Goal: Information Seeking & Learning: Check status

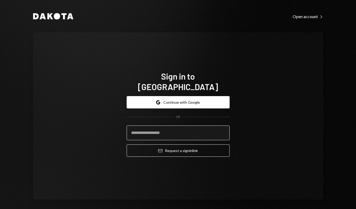
type input "**********"
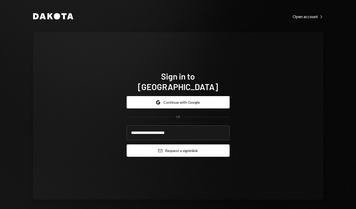
click at [154, 146] on button "Email Request a sign in link" at bounding box center [178, 151] width 103 height 12
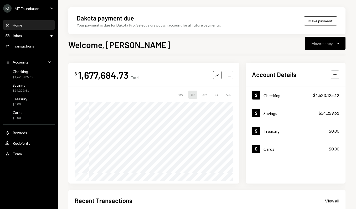
scroll to position [108, 0]
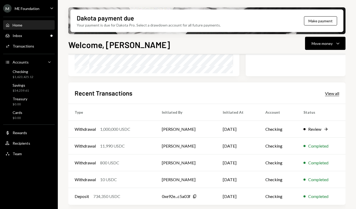
click at [333, 93] on div "View all" at bounding box center [332, 93] width 14 height 5
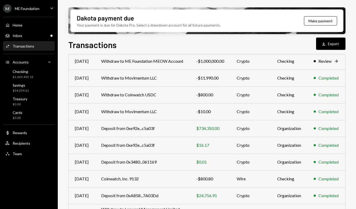
scroll to position [90, 0]
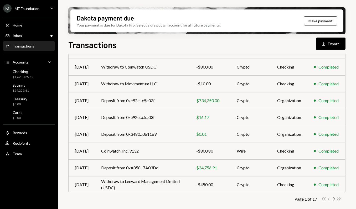
click at [334, 199] on icon "Chevron Right" at bounding box center [334, 199] width 5 height 5
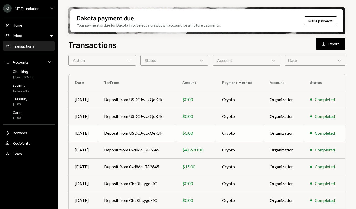
scroll to position [0, 0]
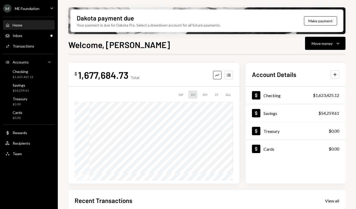
scroll to position [108, 0]
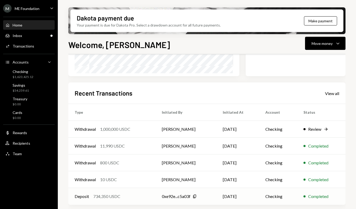
click at [143, 197] on div "Deposit 734,350 USDC" at bounding box center [112, 197] width 75 height 6
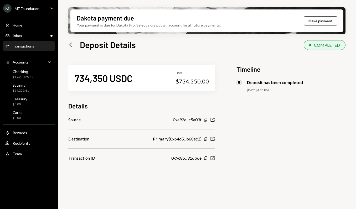
click at [68, 44] on div "Dakota payment due Your payment is due for Dakota Pro. Select a drawdown accoun…" at bounding box center [207, 104] width 299 height 209
click at [72, 45] on icon "Left Arrow" at bounding box center [71, 44] width 7 height 7
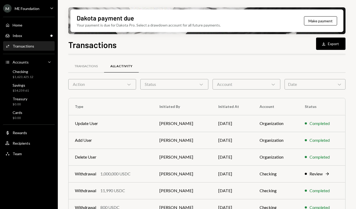
scroll to position [90, 0]
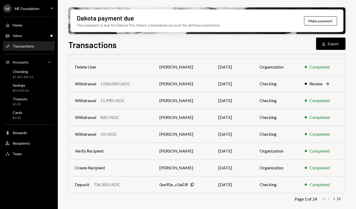
click at [333, 200] on icon "Chevron Right" at bounding box center [334, 199] width 5 height 5
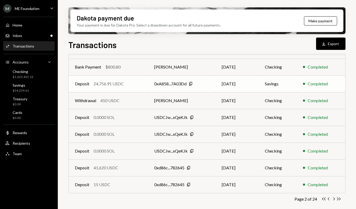
drag, startPoint x: 230, startPoint y: 91, endPoint x: 229, endPoint y: 87, distance: 3.4
click at [229, 87] on td "08/06/2025" at bounding box center [237, 84] width 43 height 17
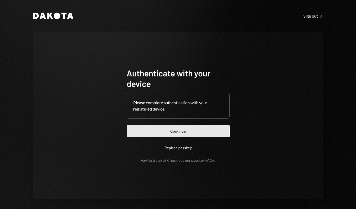
click at [163, 132] on button "Continue" at bounding box center [178, 131] width 103 height 12
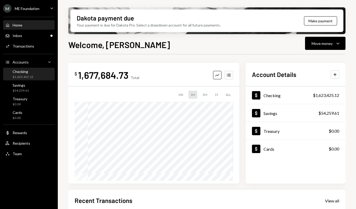
click at [18, 75] on div "$1,623,425.12" at bounding box center [23, 77] width 21 height 4
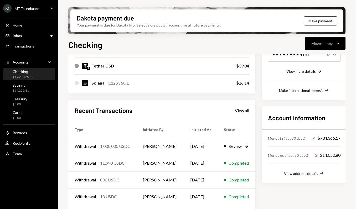
scroll to position [116, 0]
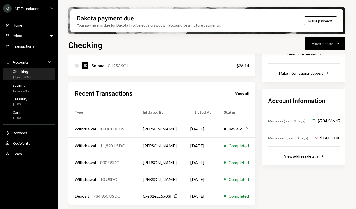
click at [247, 96] on div "View all" at bounding box center [242, 93] width 14 height 5
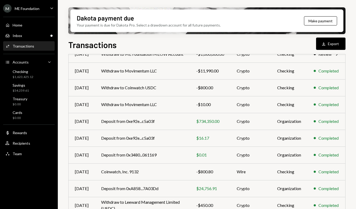
scroll to position [90, 0]
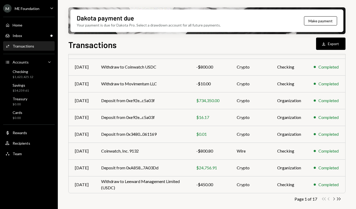
click at [334, 199] on icon "Chevron Right" at bounding box center [334, 199] width 5 height 5
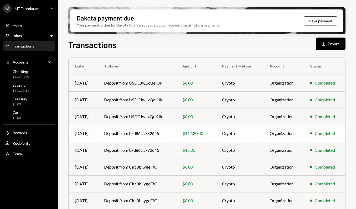
scroll to position [48, 0]
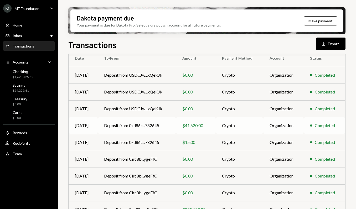
click at [261, 127] on td "Crypto" at bounding box center [240, 125] width 48 height 17
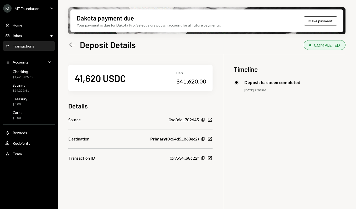
click at [72, 44] on icon "Left Arrow" at bounding box center [71, 44] width 7 height 7
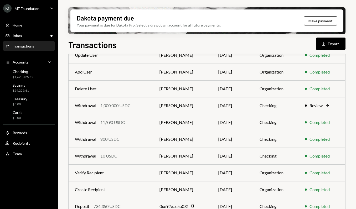
scroll to position [90, 0]
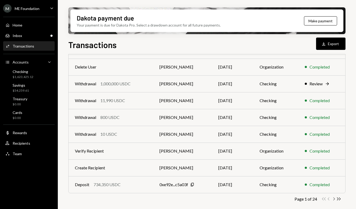
click at [333, 199] on icon "Chevron Right" at bounding box center [334, 199] width 5 height 5
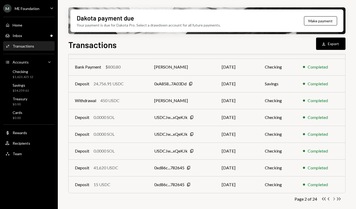
click at [334, 199] on icon "Chevron Right" at bounding box center [334, 199] width 5 height 5
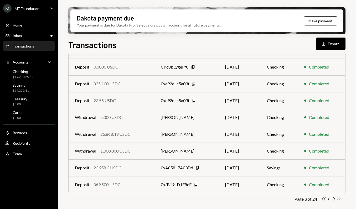
click at [324, 199] on icon "Double Arrow Left" at bounding box center [324, 199] width 5 height 5
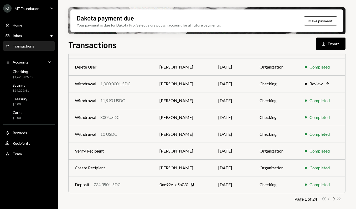
click at [334, 199] on icon "Chevron Right" at bounding box center [334, 199] width 5 height 5
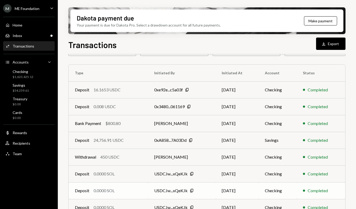
scroll to position [39, 0]
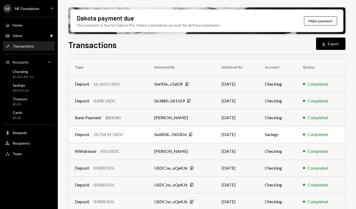
click at [206, 134] on div "0xA858...7A03Dd Copy" at bounding box center [181, 135] width 55 height 6
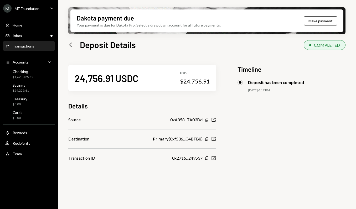
click at [69, 43] on icon "Left Arrow" at bounding box center [71, 44] width 7 height 7
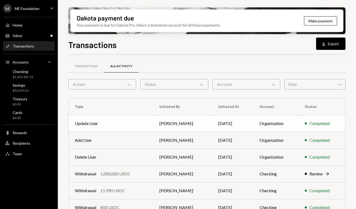
scroll to position [90, 0]
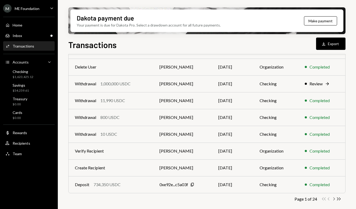
click at [335, 200] on icon "Chevron Right" at bounding box center [334, 199] width 5 height 5
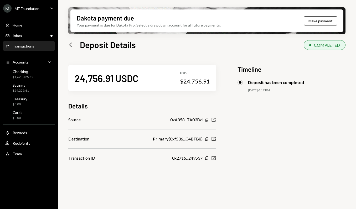
click at [215, 119] on icon "New Window" at bounding box center [213, 119] width 5 height 5
click at [37, 25] on div "Home Home" at bounding box center [28, 25] width 47 height 5
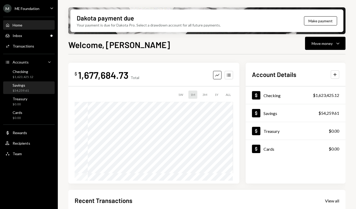
click at [31, 87] on div "Savings $54,259.61" at bounding box center [28, 88] width 47 height 10
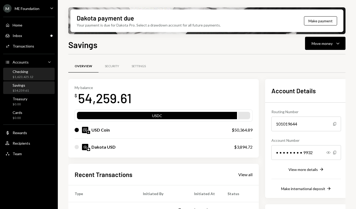
click at [33, 75] on div "Checking $1,623,425.12" at bounding box center [23, 74] width 21 height 10
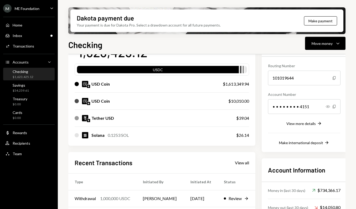
scroll to position [38, 0]
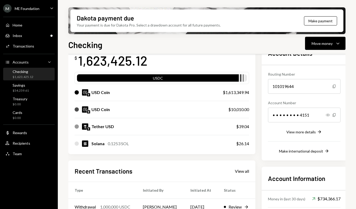
click at [94, 93] on div "USD Coin" at bounding box center [101, 92] width 18 height 6
click at [236, 90] on div "$1,613,349.94" at bounding box center [236, 92] width 26 height 6
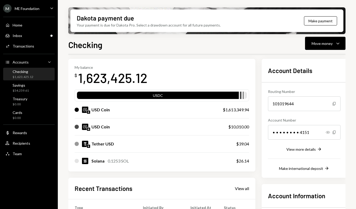
scroll to position [18, 0]
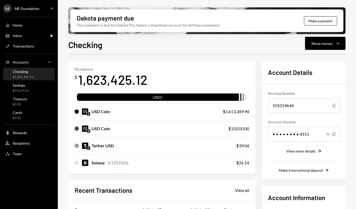
click at [248, 101] on div "USDC" at bounding box center [162, 97] width 175 height 12
click at [239, 98] on div "USDC" at bounding box center [158, 98] width 162 height 7
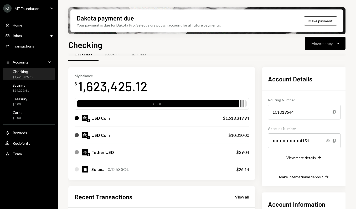
scroll to position [3, 0]
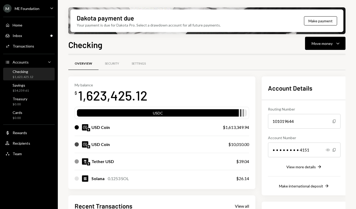
click at [225, 114] on div "USDC" at bounding box center [158, 113] width 162 height 7
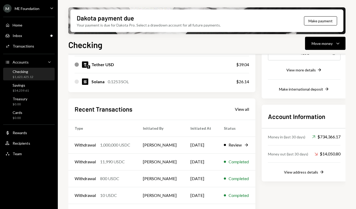
scroll to position [116, 0]
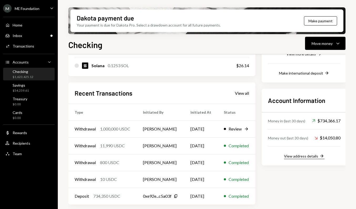
click at [298, 157] on div "View address details" at bounding box center [301, 156] width 34 height 4
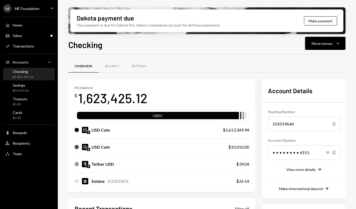
scroll to position [8, 0]
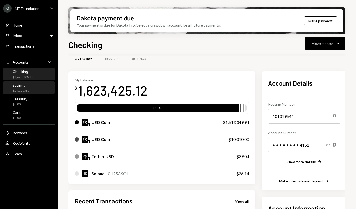
click at [29, 85] on div "Savings $54,259.61" at bounding box center [28, 88] width 47 height 10
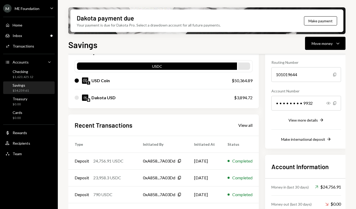
scroll to position [82, 0]
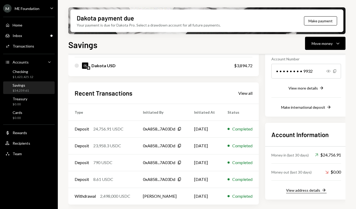
click at [317, 193] on div "View address details" at bounding box center [304, 190] width 34 height 4
click at [129, 196] on div "2,498,000 USDC" at bounding box center [115, 196] width 30 height 6
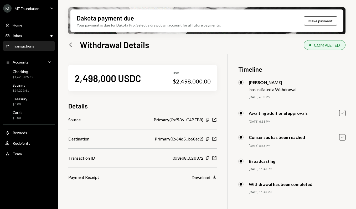
click at [178, 139] on div "Primary ( 0x64d5...b68ec2 )" at bounding box center [179, 139] width 49 height 6
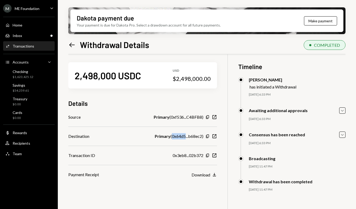
scroll to position [2, 0]
click at [202, 137] on div "Primary ( 0x64d5...b68ec2 )" at bounding box center [179, 137] width 49 height 6
click at [69, 43] on icon "Left Arrow" at bounding box center [71, 44] width 7 height 7
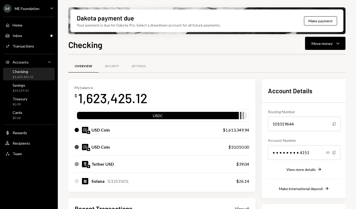
scroll to position [116, 0]
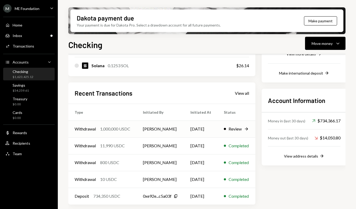
click at [172, 132] on td "[PERSON_NAME]" at bounding box center [161, 129] width 48 height 17
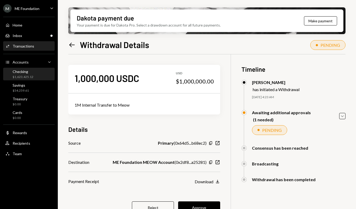
click at [32, 73] on div "Checking" at bounding box center [23, 71] width 21 height 4
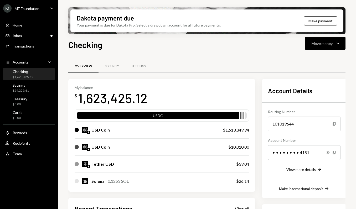
click at [32, 74] on div "Checking $1,623,425.12" at bounding box center [23, 74] width 21 height 10
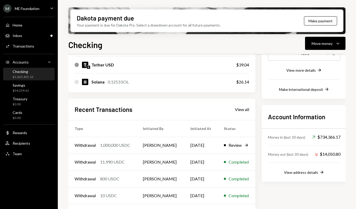
scroll to position [116, 0]
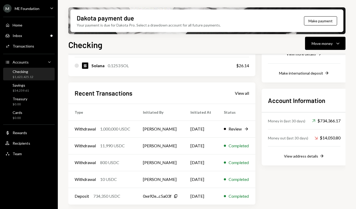
click at [129, 132] on div "1,000,000 USDC" at bounding box center [115, 129] width 30 height 6
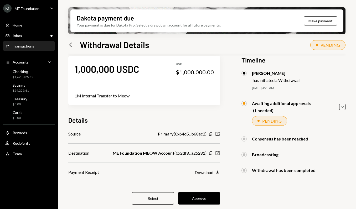
scroll to position [10, 0]
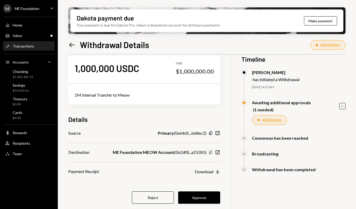
click at [212, 153] on icon "button" at bounding box center [210, 152] width 3 height 3
click at [213, 153] on icon "Copy" at bounding box center [211, 152] width 4 height 4
click at [220, 152] on icon "New Window" at bounding box center [217, 152] width 5 height 5
click at [203, 194] on button "Approve" at bounding box center [199, 198] width 42 height 12
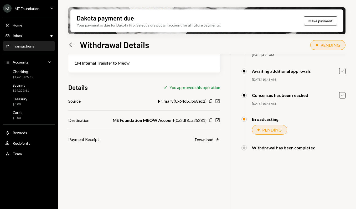
scroll to position [0, 0]
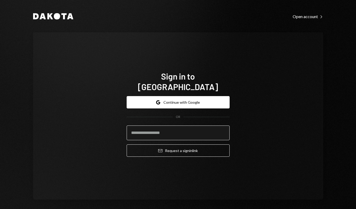
click at [150, 126] on input "email" at bounding box center [178, 133] width 103 height 15
type input "**********"
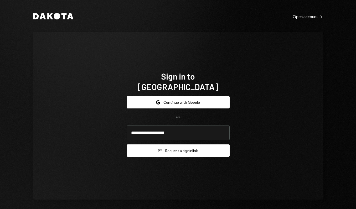
click at [155, 148] on button "Email Request a sign in link" at bounding box center [178, 151] width 103 height 12
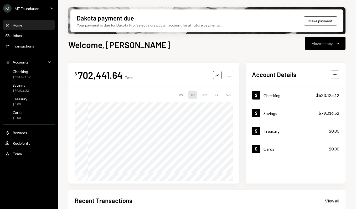
click at [99, 74] on div "702,441.64" at bounding box center [100, 75] width 45 height 12
copy div "702,441.64"
click at [334, 96] on div "$623,425.12" at bounding box center [327, 95] width 23 height 6
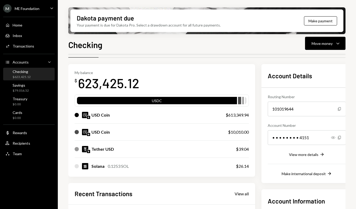
scroll to position [18, 0]
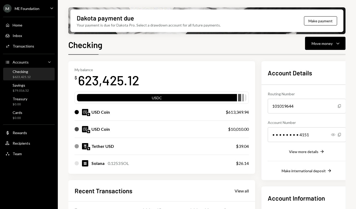
click at [104, 77] on div "623,425.12" at bounding box center [108, 80] width 61 height 17
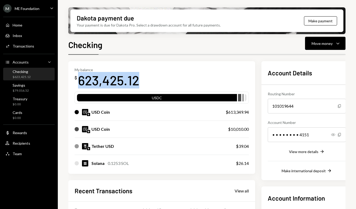
click at [104, 77] on div "623,425.12" at bounding box center [108, 80] width 61 height 17
copy div "623,425.12"
click at [148, 76] on div "My balance $ 623,425.12" at bounding box center [162, 78] width 174 height 21
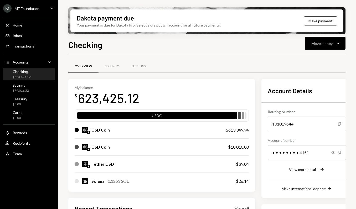
scroll to position [114, 0]
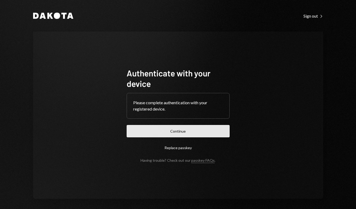
click at [142, 132] on button "Continue" at bounding box center [178, 131] width 103 height 12
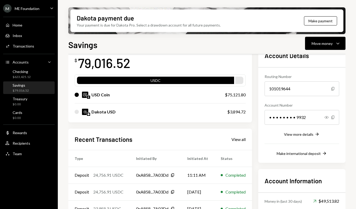
scroll to position [18, 0]
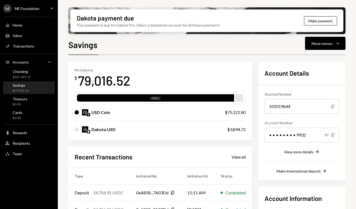
click at [239, 111] on div "$75,121.80" at bounding box center [235, 112] width 21 height 6
click at [95, 111] on div "USD Coin" at bounding box center [101, 112] width 18 height 6
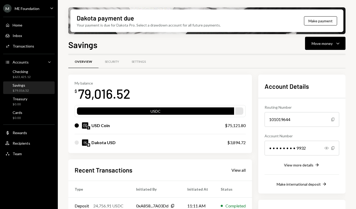
scroll to position [0, 0]
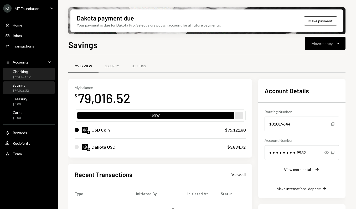
click at [28, 77] on div "$623,425.12" at bounding box center [22, 77] width 18 height 4
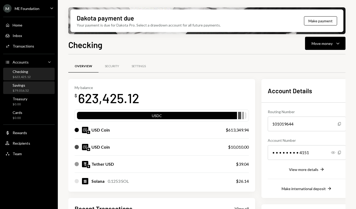
click at [30, 86] on div "Savings $79,016.52" at bounding box center [28, 88] width 47 height 10
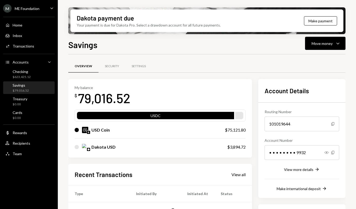
click at [104, 97] on div "79,016.52" at bounding box center [104, 98] width 52 height 17
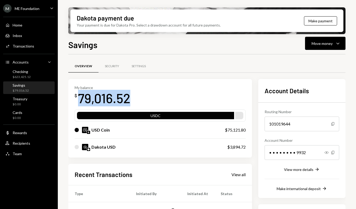
click at [104, 97] on div "79,016.52" at bounding box center [104, 98] width 52 height 17
copy div "79,016.52"
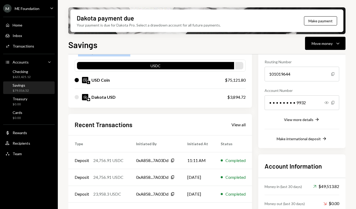
scroll to position [59, 0]
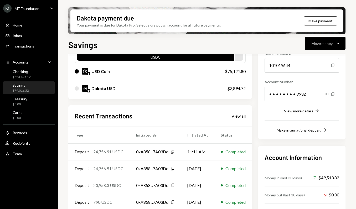
click at [103, 87] on div "Dakota USD" at bounding box center [104, 89] width 24 height 6
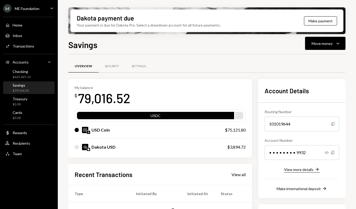
scroll to position [82, 0]
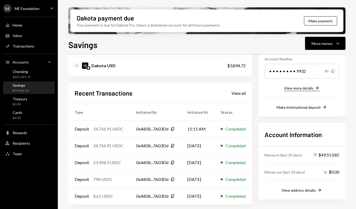
click at [299, 89] on div "View more details" at bounding box center [298, 88] width 29 height 4
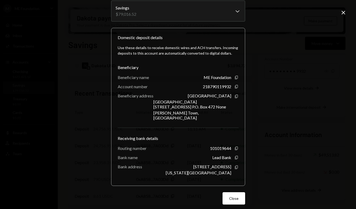
scroll to position [0, 0]
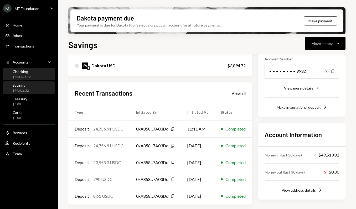
click at [23, 76] on div "$623,425.12" at bounding box center [22, 77] width 18 height 4
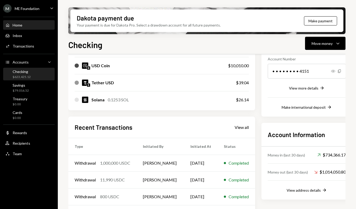
click at [21, 28] on div "Home Home" at bounding box center [28, 25] width 47 height 9
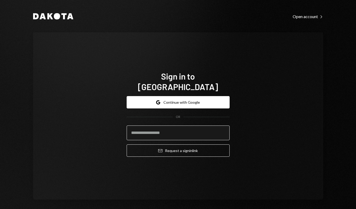
click at [154, 131] on input "email" at bounding box center [178, 133] width 103 height 15
type input "**********"
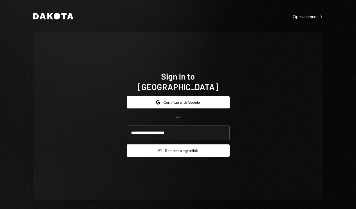
click at [175, 145] on button "Email Request a sign in link" at bounding box center [178, 151] width 103 height 12
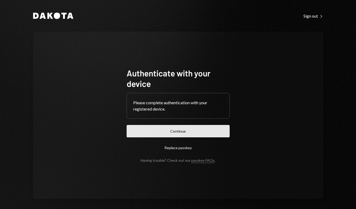
click at [155, 131] on button "Continue" at bounding box center [178, 131] width 103 height 12
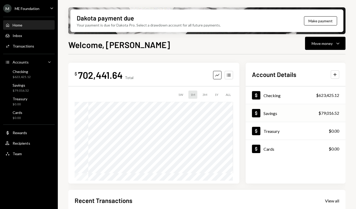
click at [286, 114] on div "Dollar Savings $79,016.52" at bounding box center [296, 113] width 100 height 17
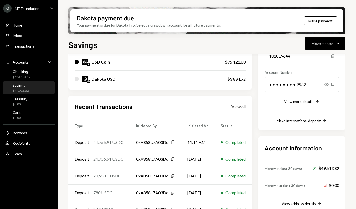
scroll to position [82, 0]
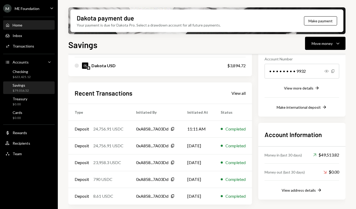
click at [21, 25] on div "Home" at bounding box center [18, 25] width 10 height 4
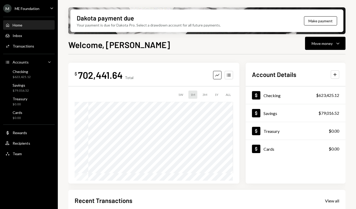
click at [42, 10] on div "M ME Foundation Caret Down" at bounding box center [29, 8] width 58 height 8
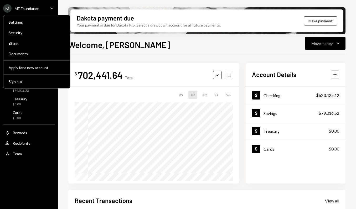
click at [34, 10] on div "ME Foundation" at bounding box center [27, 8] width 25 height 4
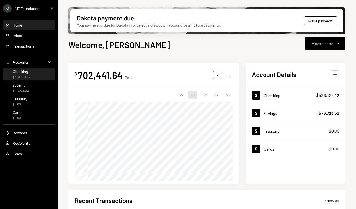
click at [30, 76] on div "Checking $623,425.12" at bounding box center [28, 74] width 47 height 10
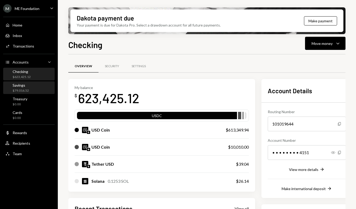
click at [28, 90] on div "$79,016.52" at bounding box center [21, 91] width 16 height 4
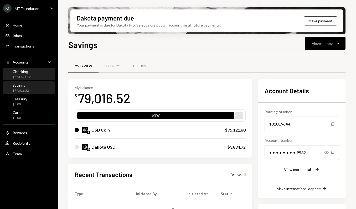
click at [34, 75] on div "Checking $623,425.12" at bounding box center [28, 74] width 47 height 10
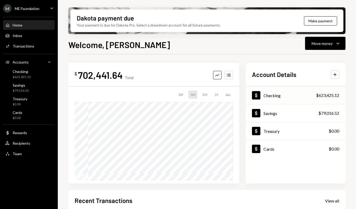
click at [272, 94] on div "Checking" at bounding box center [272, 95] width 17 height 5
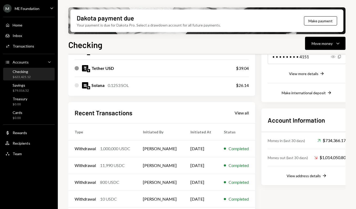
scroll to position [116, 0]
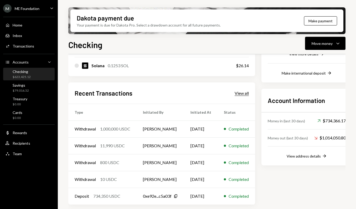
click at [243, 92] on div "View all" at bounding box center [242, 93] width 14 height 5
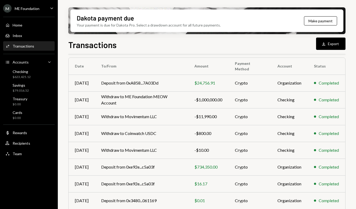
scroll to position [90, 0]
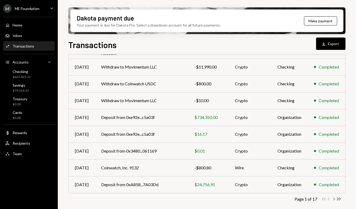
click at [333, 199] on icon "Chevron Right" at bounding box center [334, 199] width 5 height 5
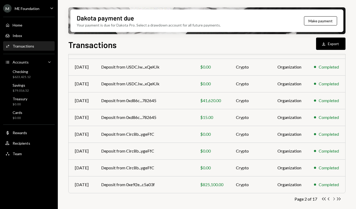
click at [336, 199] on icon "Chevron Right" at bounding box center [334, 199] width 5 height 5
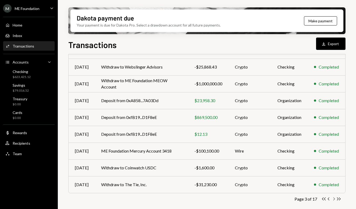
click at [334, 199] on icon "Chevron Right" at bounding box center [334, 199] width 5 height 5
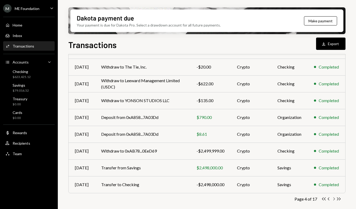
click at [335, 201] on icon "Chevron Right" at bounding box center [334, 199] width 5 height 5
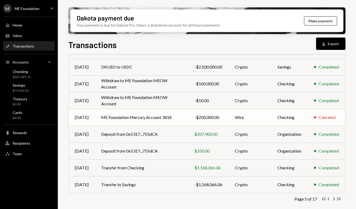
scroll to position [83, 0]
